Goal: Information Seeking & Learning: Learn about a topic

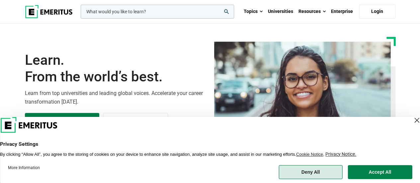
click at [331, 174] on button "Deny All" at bounding box center [311, 172] width 64 height 14
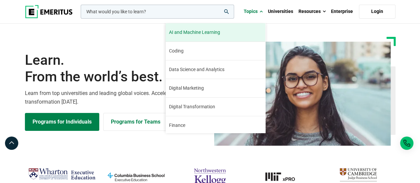
click at [213, 30] on span "AI and Machine Learning" at bounding box center [194, 32] width 51 height 7
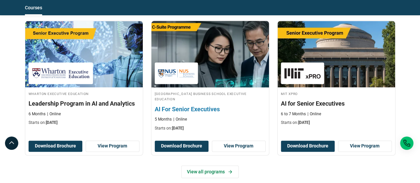
scroll to position [366, 0]
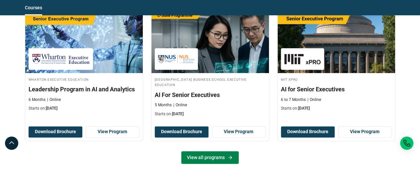
click at [199, 158] on link "View all programs" at bounding box center [209, 157] width 57 height 13
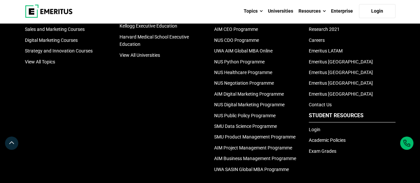
scroll to position [698, 0]
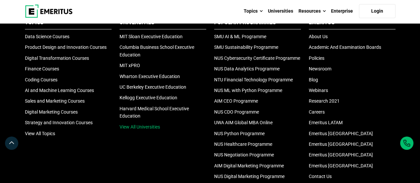
click at [157, 130] on link "View All Universities" at bounding box center [140, 126] width 41 height 5
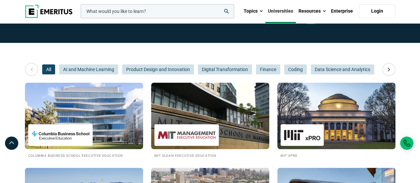
scroll to position [42, 0]
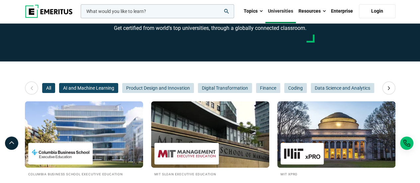
click at [79, 90] on span "AI and Machine Learning" at bounding box center [88, 88] width 59 height 10
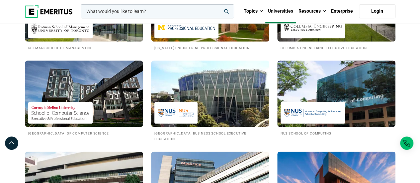
scroll to position [341, 0]
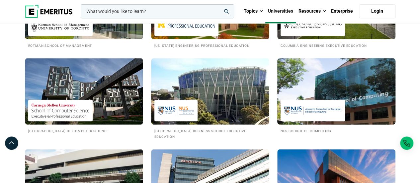
click at [333, 100] on div at bounding box center [313, 111] width 64 height 22
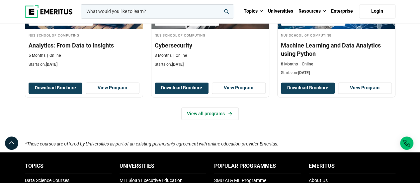
scroll to position [532, 0]
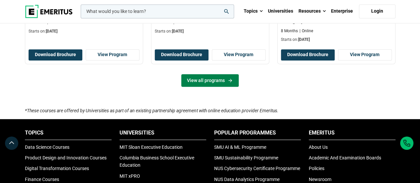
click at [228, 79] on icon at bounding box center [231, 80] width 6 height 5
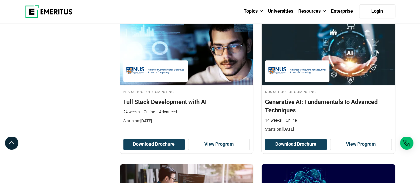
scroll to position [399, 0]
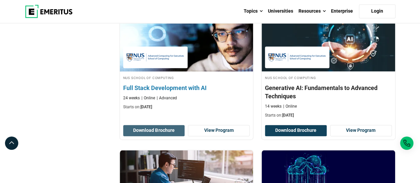
click at [171, 129] on button "Download Brochure" at bounding box center [154, 130] width 62 height 11
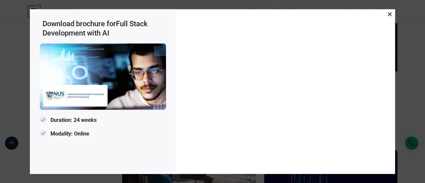
click at [389, 15] on icon at bounding box center [390, 14] width 4 height 4
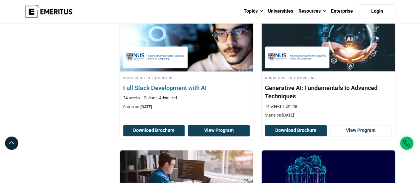
click at [228, 127] on link "View Program" at bounding box center [219, 130] width 62 height 11
